Goal: Transaction & Acquisition: Purchase product/service

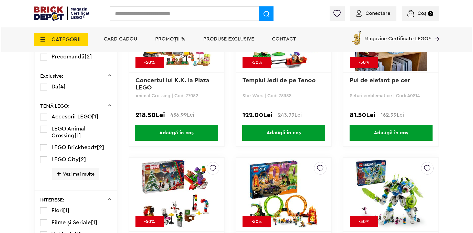
scroll to position [384, 0]
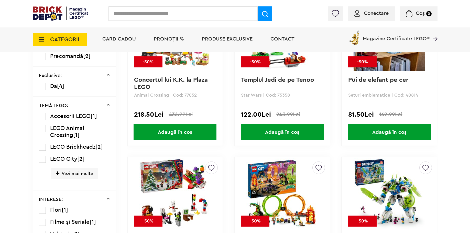
click at [145, 16] on input "text" at bounding box center [183, 13] width 149 height 14
type input "****"
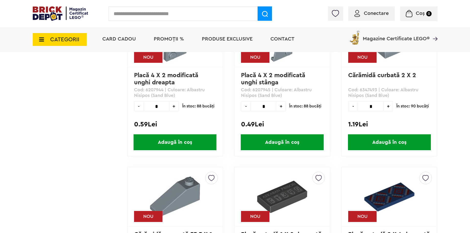
scroll to position [1050, 0]
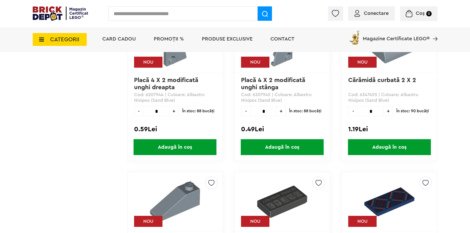
click at [44, 42] on span "CATEGORII" at bounding box center [60, 39] width 54 height 13
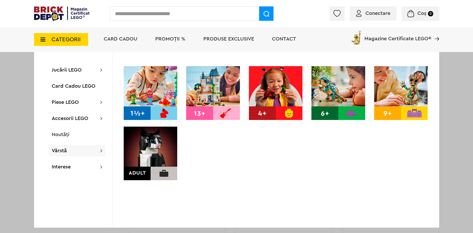
click at [162, 151] on img at bounding box center [151, 153] width 54 height 54
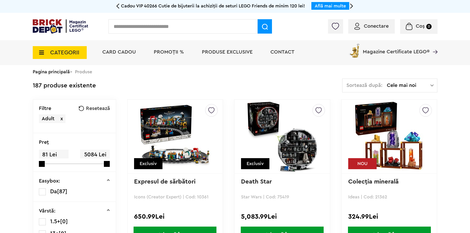
click at [176, 128] on img at bounding box center [175, 137] width 72 height 72
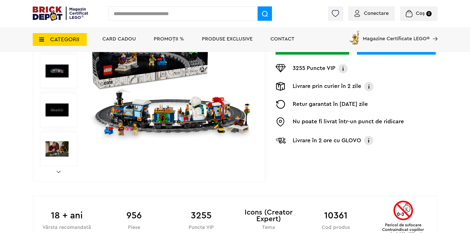
scroll to position [128, 0]
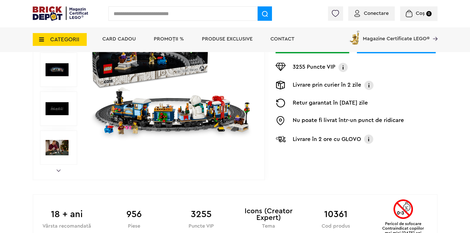
click at [56, 76] on img at bounding box center [57, 69] width 23 height 23
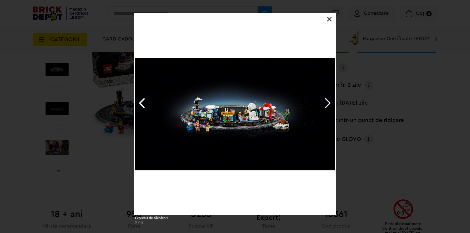
click at [324, 105] on link "Next image" at bounding box center [327, 102] width 15 height 15
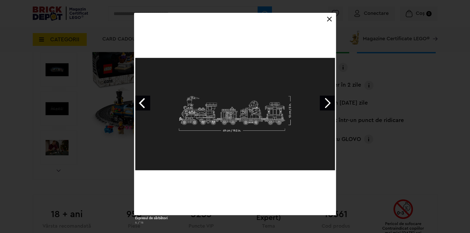
click at [323, 105] on link "Next image" at bounding box center [327, 102] width 15 height 15
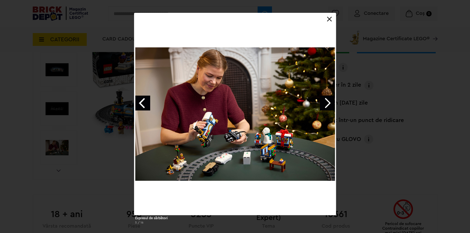
click at [332, 13] on div at bounding box center [235, 13] width 202 height 0
click at [329, 18] on link at bounding box center [329, 19] width 5 height 5
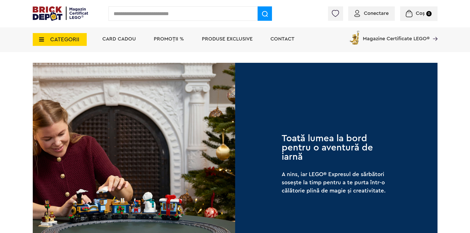
scroll to position [277, 0]
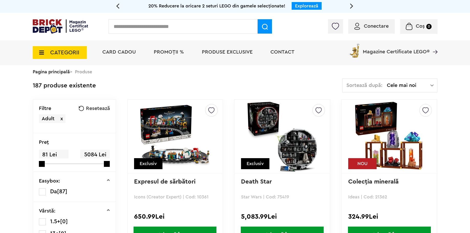
click at [306, 158] on img at bounding box center [283, 137] width 72 height 72
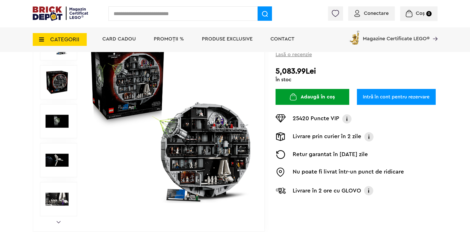
scroll to position [77, 0]
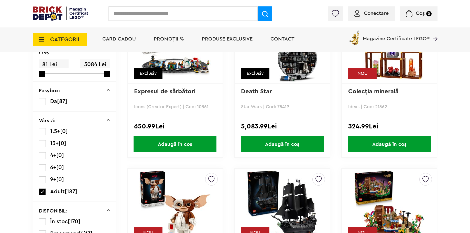
scroll to position [26, 0]
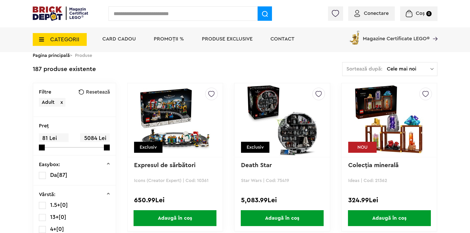
click at [415, 148] on img at bounding box center [390, 120] width 72 height 72
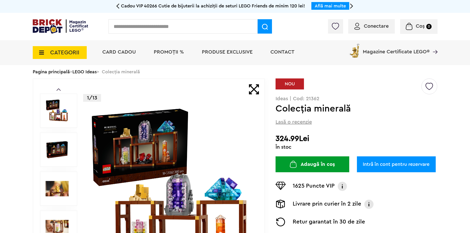
click at [58, 149] on img at bounding box center [57, 149] width 23 height 23
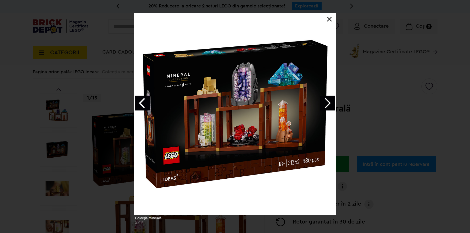
click at [332, 103] on link "Next image" at bounding box center [327, 102] width 15 height 15
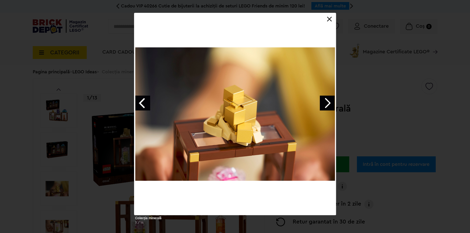
click at [332, 103] on link "Next image" at bounding box center [327, 102] width 15 height 15
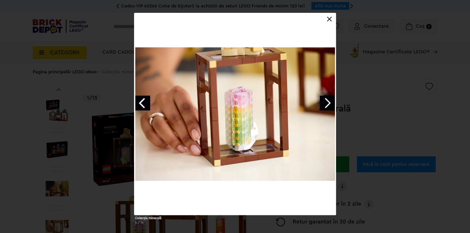
click at [332, 103] on link "Next image" at bounding box center [327, 102] width 15 height 15
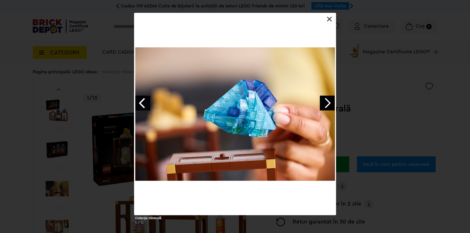
click at [332, 103] on link "Next image" at bounding box center [327, 102] width 15 height 15
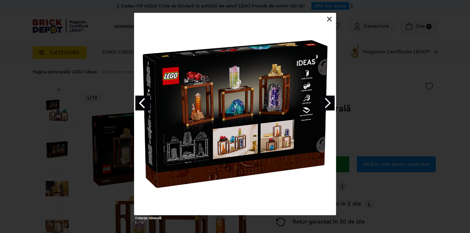
click at [332, 103] on link "Next image" at bounding box center [327, 102] width 15 height 15
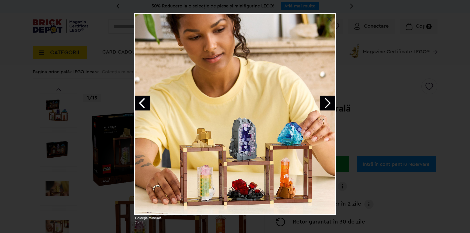
click at [332, 103] on link "Next image" at bounding box center [327, 102] width 15 height 15
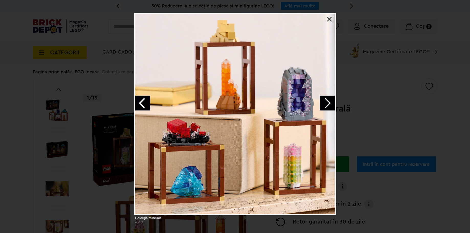
click at [332, 103] on link "Next image" at bounding box center [327, 102] width 15 height 15
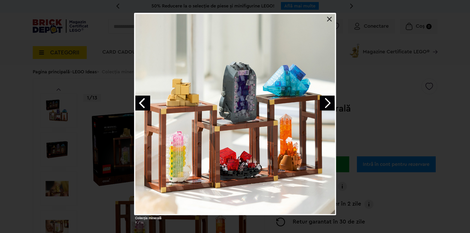
click at [332, 103] on link "Next image" at bounding box center [327, 102] width 15 height 15
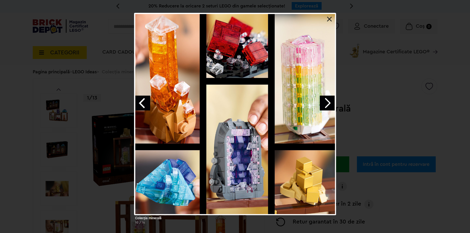
click at [332, 20] on link at bounding box center [329, 19] width 5 height 5
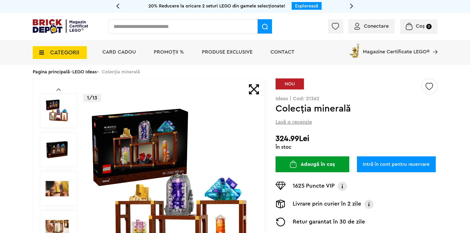
click at [426, 84] on img at bounding box center [430, 85] width 8 height 12
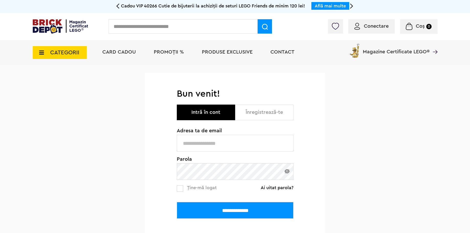
click at [208, 136] on input "text" at bounding box center [235, 143] width 117 height 17
type input "**********"
click at [229, 211] on input "**********" at bounding box center [235, 210] width 117 height 17
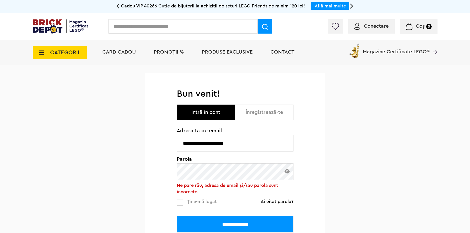
click at [288, 172] on img at bounding box center [287, 171] width 5 height 4
click at [254, 217] on input "**********" at bounding box center [235, 224] width 117 height 17
click at [288, 173] on img at bounding box center [287, 171] width 5 height 4
click at [282, 202] on link "Ai uitat parola?" at bounding box center [277, 201] width 33 height 5
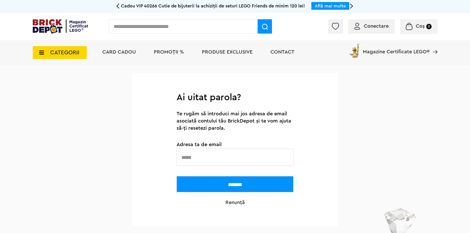
click at [211, 161] on input "text" at bounding box center [235, 156] width 117 height 17
type input "**********"
click at [226, 186] on input "*******" at bounding box center [235, 184] width 117 height 16
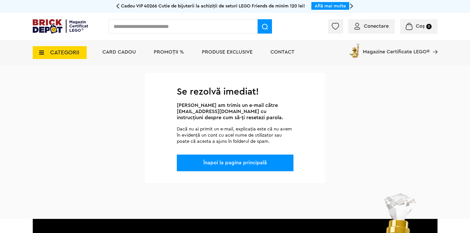
click at [251, 165] on link "Înapoi la pagina principală" at bounding box center [235, 162] width 63 height 5
click at [245, 165] on link "Înapoi la pagina principală" at bounding box center [235, 162] width 63 height 5
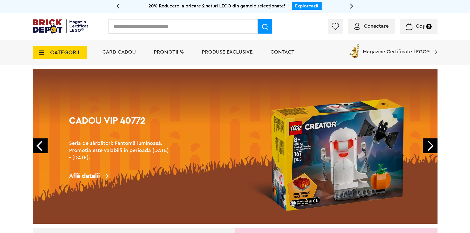
click at [432, 151] on link "Next" at bounding box center [430, 145] width 15 height 15
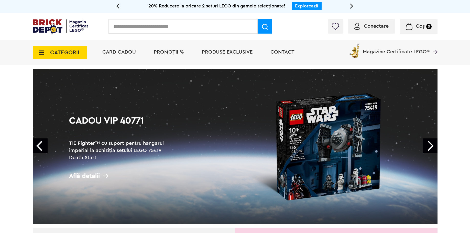
click at [432, 151] on link "Next" at bounding box center [430, 145] width 15 height 15
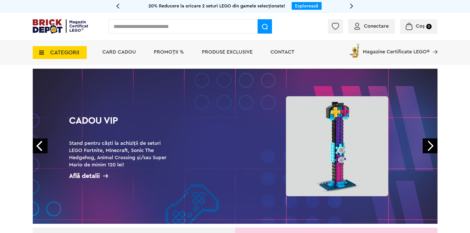
click at [432, 151] on link "Next" at bounding box center [430, 145] width 15 height 15
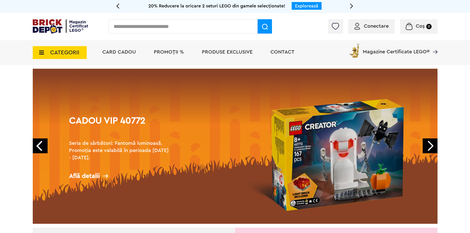
click at [432, 151] on link "Next" at bounding box center [430, 145] width 15 height 15
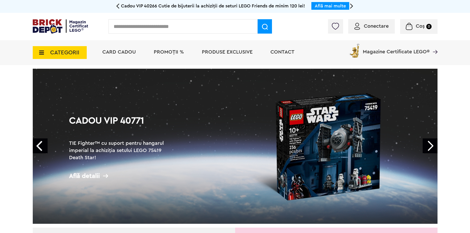
click at [432, 151] on link "Next" at bounding box center [430, 145] width 15 height 15
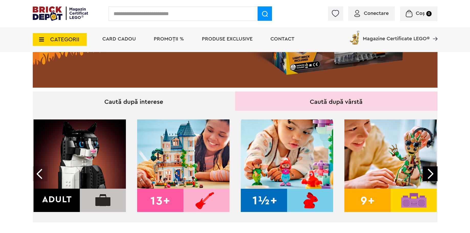
scroll to position [154, 0]
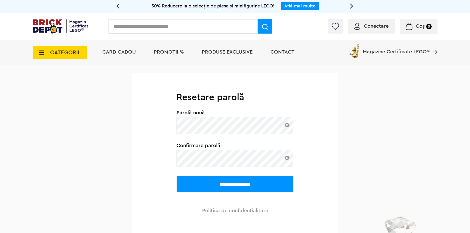
click at [250, 186] on input "**********" at bounding box center [235, 184] width 117 height 16
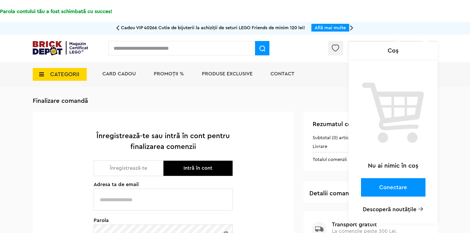
click at [381, 50] on div "Coș" at bounding box center [393, 51] width 89 height 18
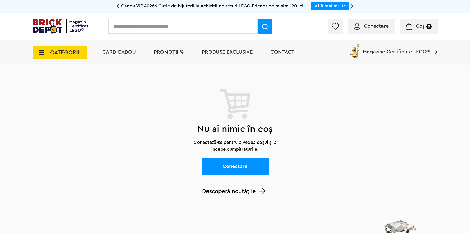
click at [362, 23] on div "Conectare" at bounding box center [371, 26] width 47 height 14
click at [377, 24] on span "Conectare" at bounding box center [376, 26] width 25 height 5
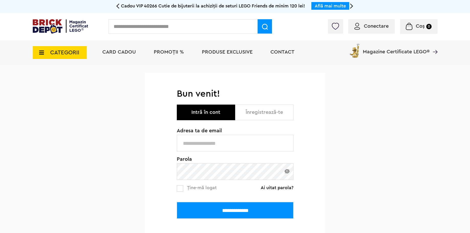
drag, startPoint x: 207, startPoint y: 145, endPoint x: 208, endPoint y: 148, distance: 3.9
click at [207, 145] on input "text" at bounding box center [235, 143] width 117 height 17
type input "**********"
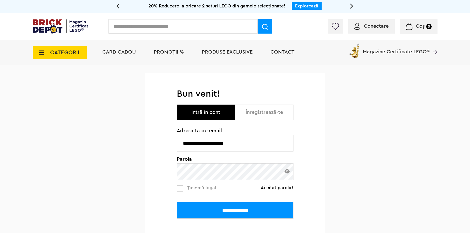
click at [261, 211] on input "**********" at bounding box center [235, 210] width 117 height 17
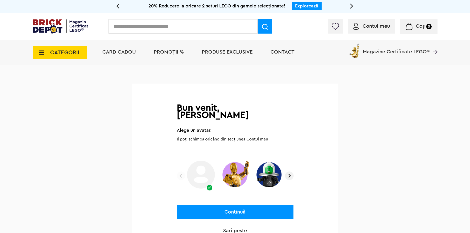
click at [235, 172] on img at bounding box center [235, 174] width 30 height 32
click at [239, 205] on button "Continuă" at bounding box center [235, 212] width 117 height 14
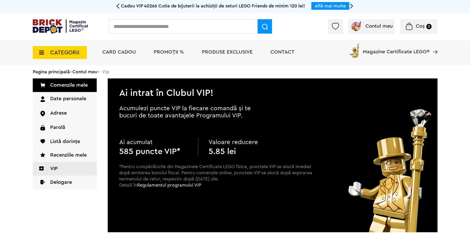
click at [53, 54] on span "CATEGORII" at bounding box center [64, 53] width 29 height 6
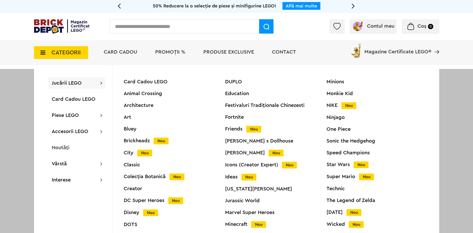
click at [67, 86] on span "Jucării LEGO" at bounding box center [67, 82] width 30 height 5
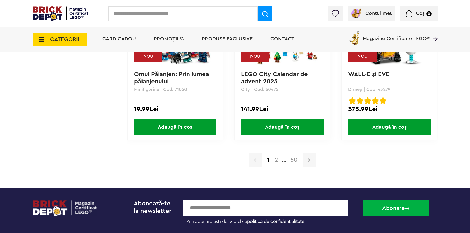
scroll to position [1075, 0]
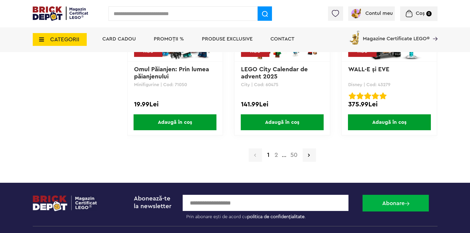
click at [275, 156] on link "2" at bounding box center [276, 155] width 9 height 6
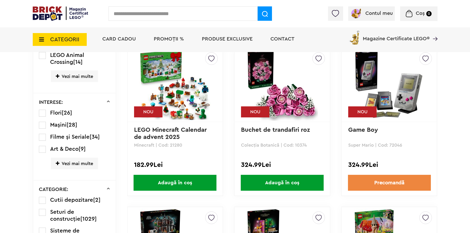
scroll to position [358, 0]
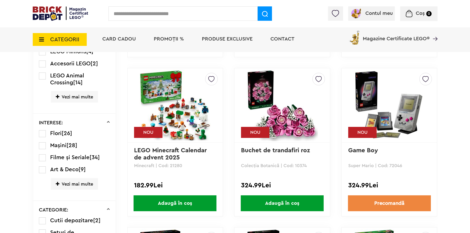
click at [65, 185] on span "Vezi mai multe" at bounding box center [74, 184] width 47 height 12
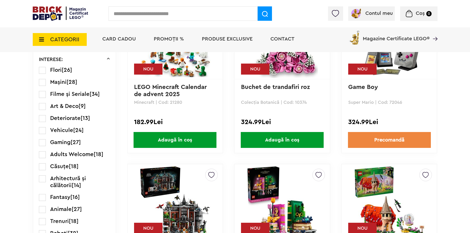
scroll to position [435, 0]
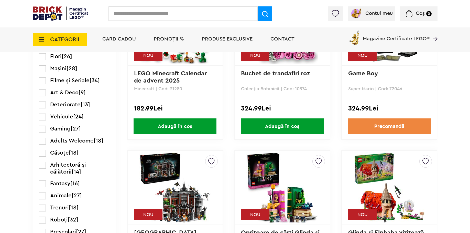
click at [74, 142] on span "Adults Welcome" at bounding box center [72, 141] width 44 height 6
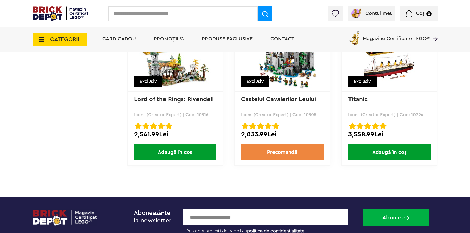
scroll to position [896, 0]
